Goal: Find specific page/section: Find specific page/section

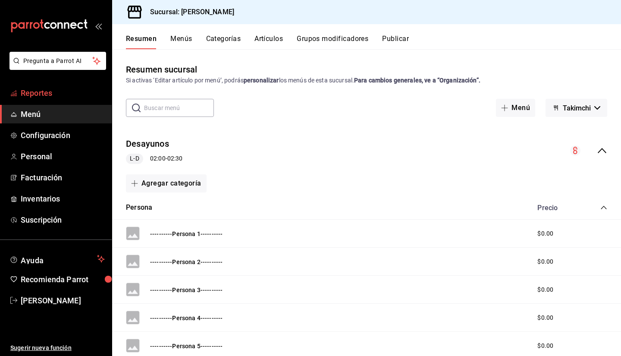
click at [82, 93] on span "Reportes" at bounding box center [63, 93] width 84 height 12
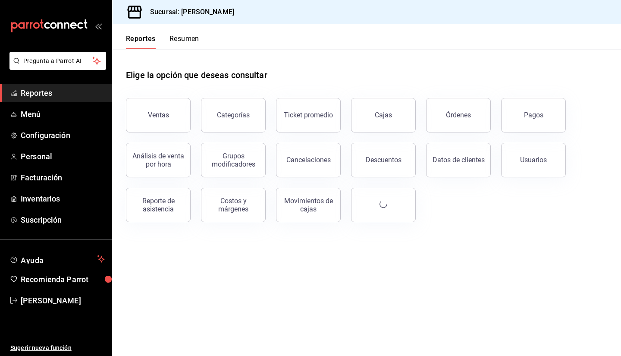
click at [188, 42] on button "Resumen" at bounding box center [184, 41] width 30 height 15
